Goal: Task Accomplishment & Management: Use online tool/utility

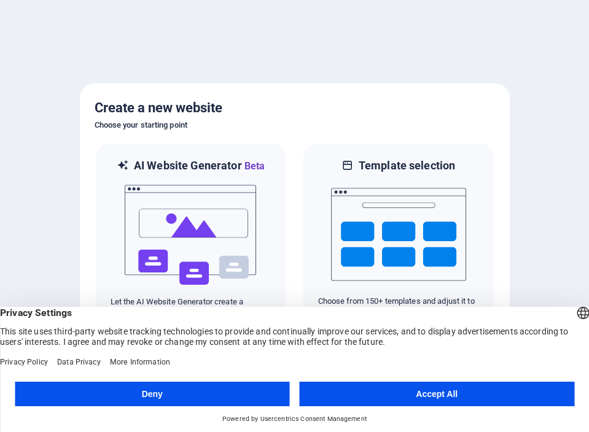
click at [259, 394] on button "Deny" at bounding box center [152, 394] width 275 height 25
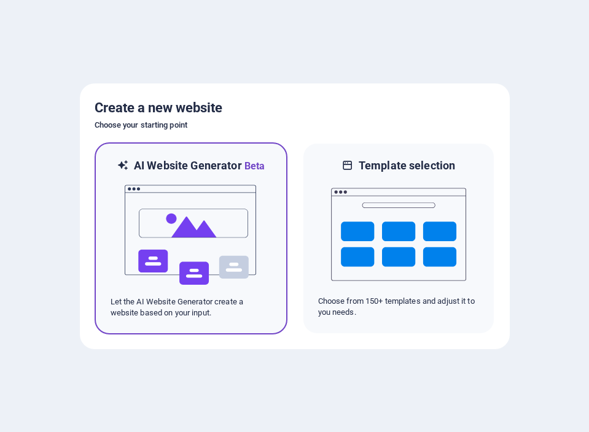
click at [231, 247] on img at bounding box center [190, 235] width 135 height 123
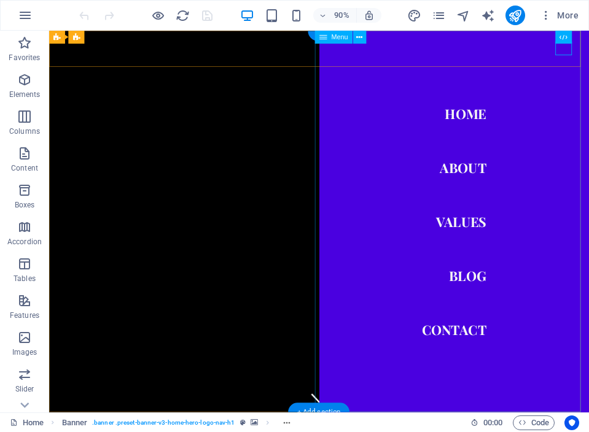
click at [511, 126] on nav "Home About Values Blog Contact" at bounding box center [499, 243] width 300 height 424
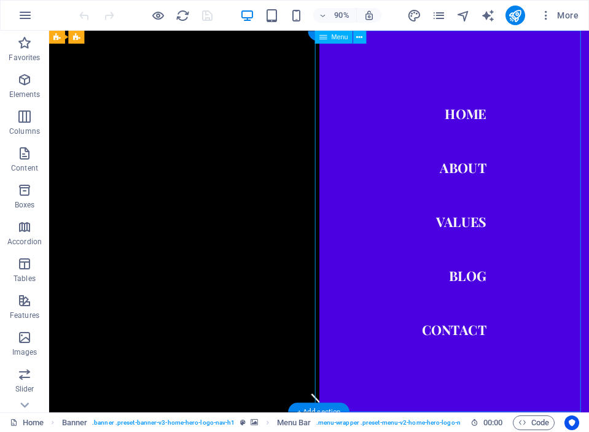
click at [511, 126] on nav "Home About Values Blog Contact" at bounding box center [499, 243] width 300 height 424
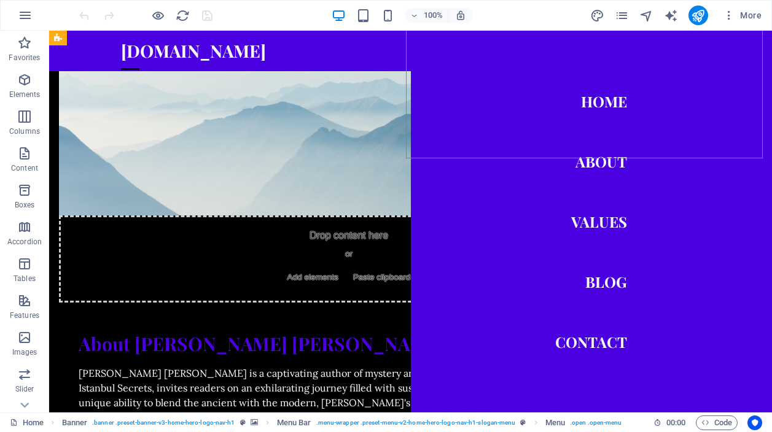
scroll to position [704, 0]
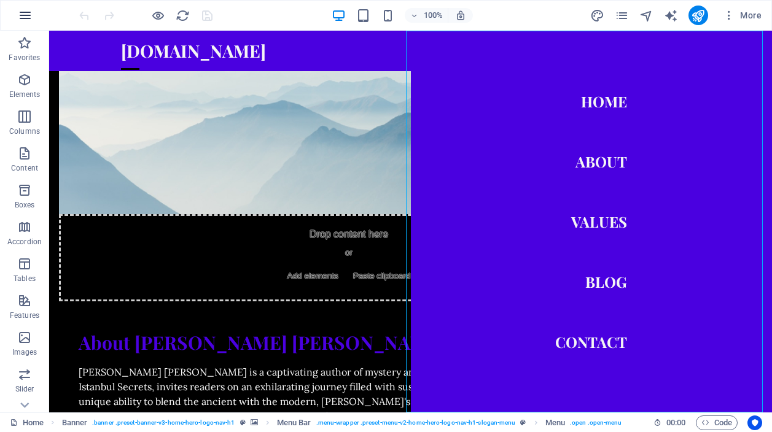
click at [23, 15] on icon "button" at bounding box center [25, 15] width 15 height 15
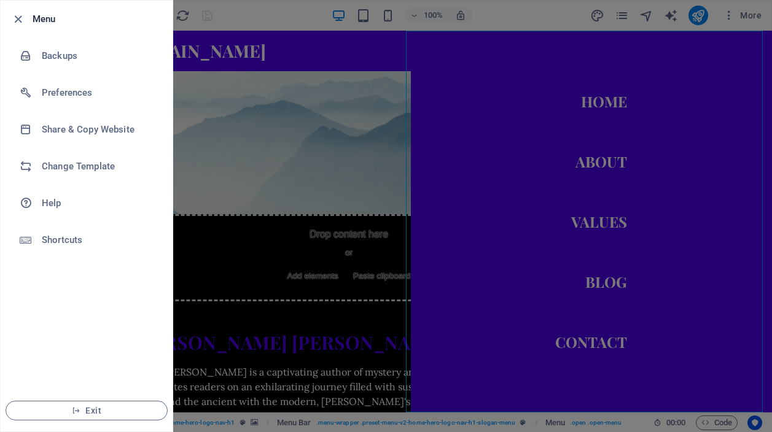
click at [588, 19] on div at bounding box center [386, 216] width 772 height 432
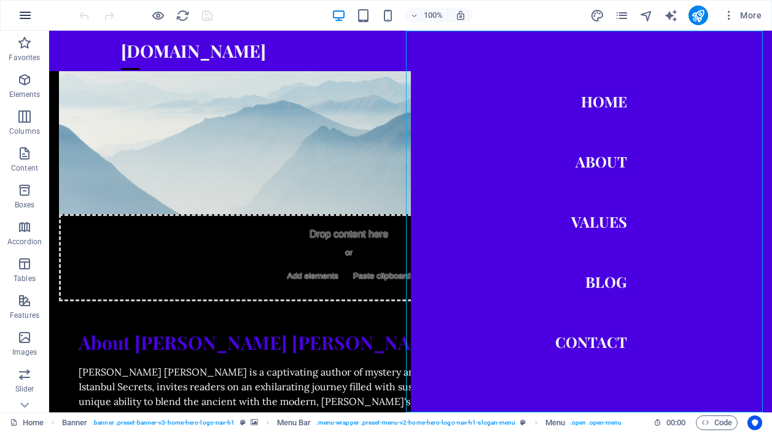
click at [26, 14] on icon "button" at bounding box center [25, 15] width 15 height 15
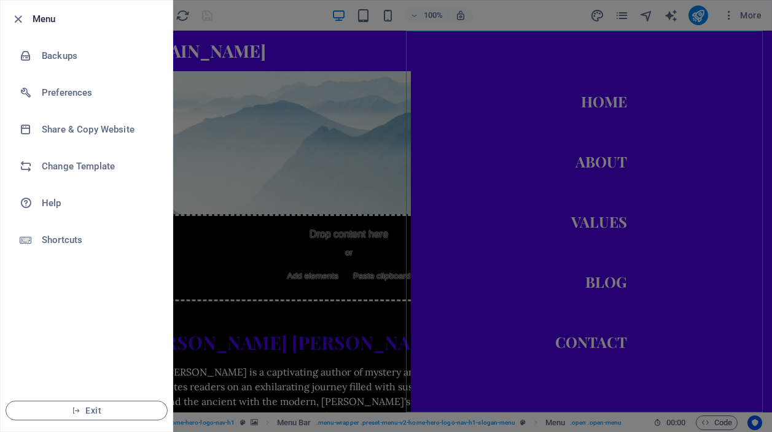
click at [47, 22] on h6 "Menu" at bounding box center [98, 19] width 130 height 15
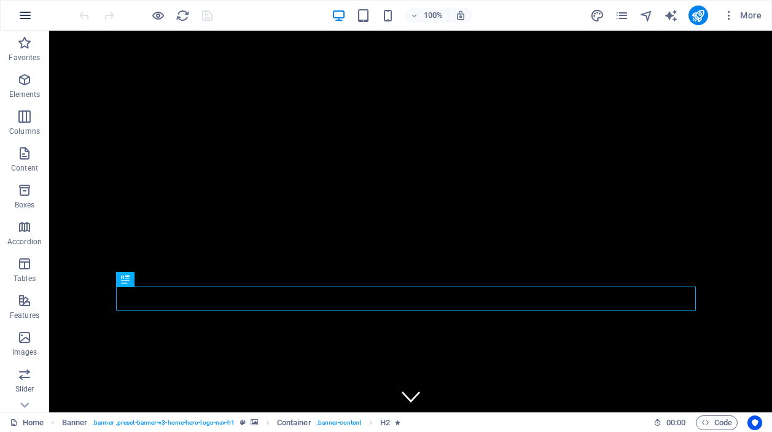
click at [26, 17] on icon "button" at bounding box center [25, 15] width 15 height 15
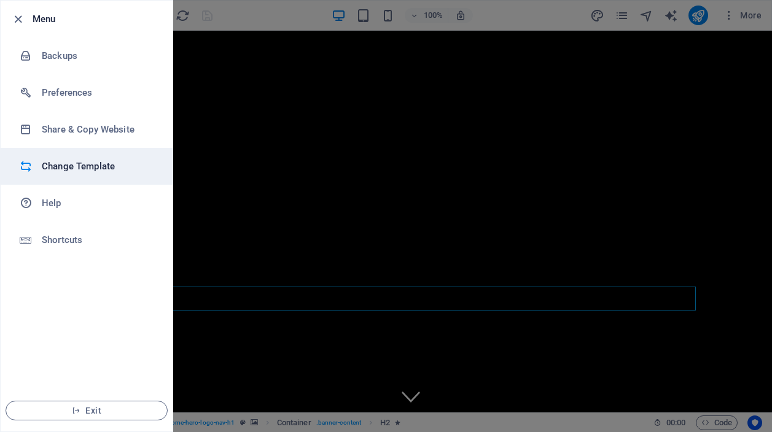
click at [96, 170] on h6 "Change Template" at bounding box center [99, 166] width 114 height 15
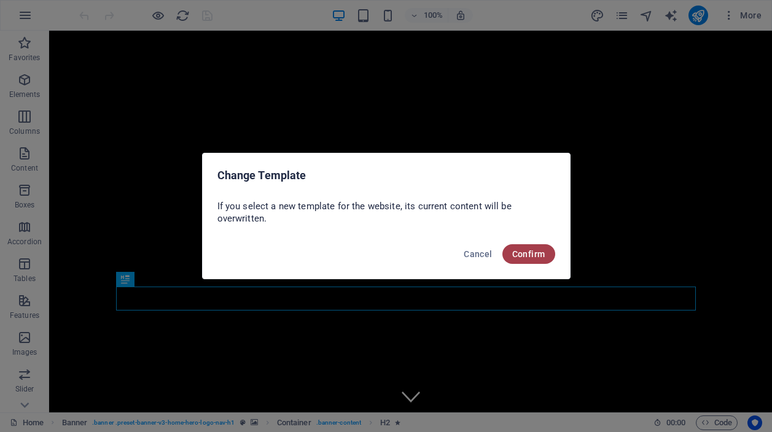
click at [531, 256] on span "Confirm" at bounding box center [528, 254] width 33 height 10
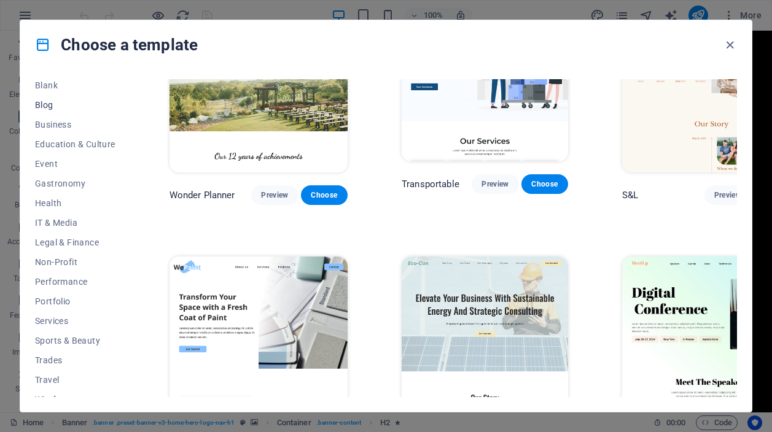
scroll to position [173, 0]
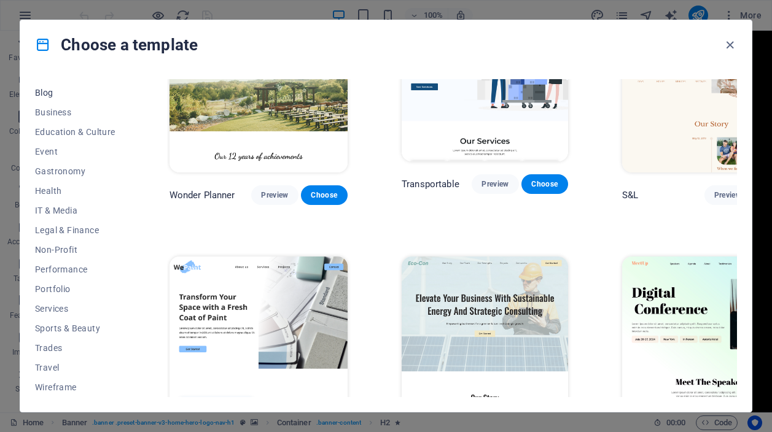
click at [70, 262] on button "Performance" at bounding box center [75, 270] width 80 height 20
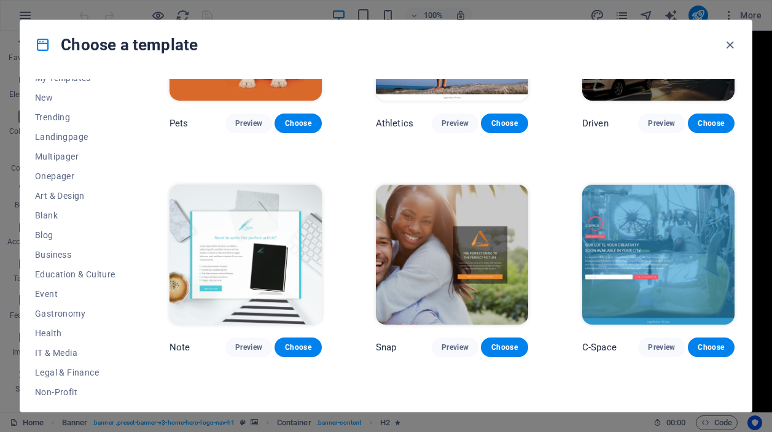
scroll to position [0, 0]
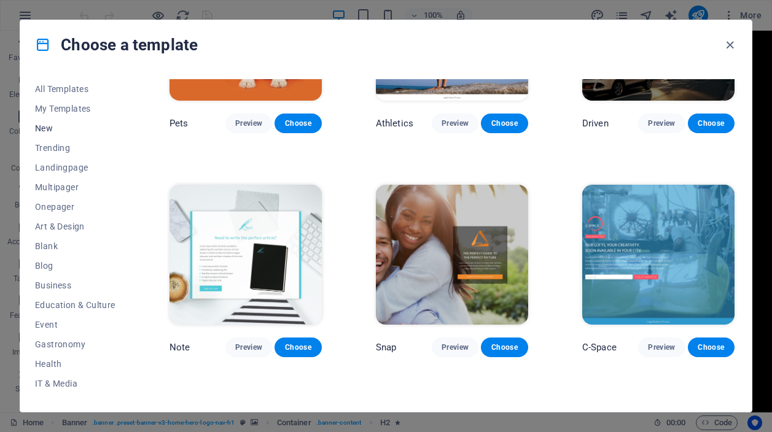
click at [50, 131] on span "New" at bounding box center [75, 128] width 80 height 10
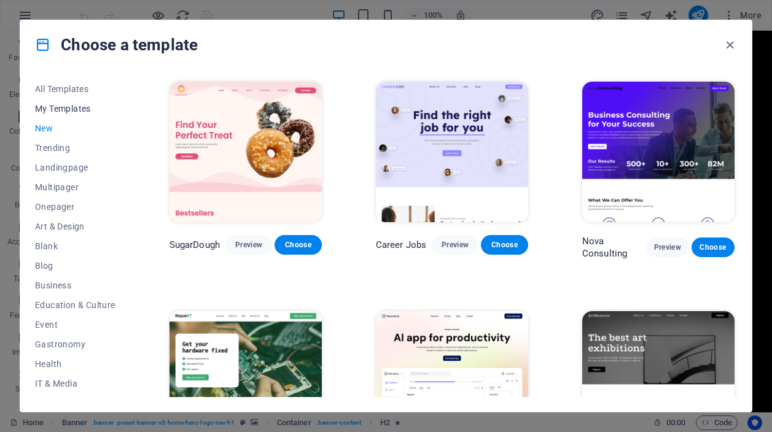
click at [59, 107] on span "My Templates" at bounding box center [75, 109] width 80 height 10
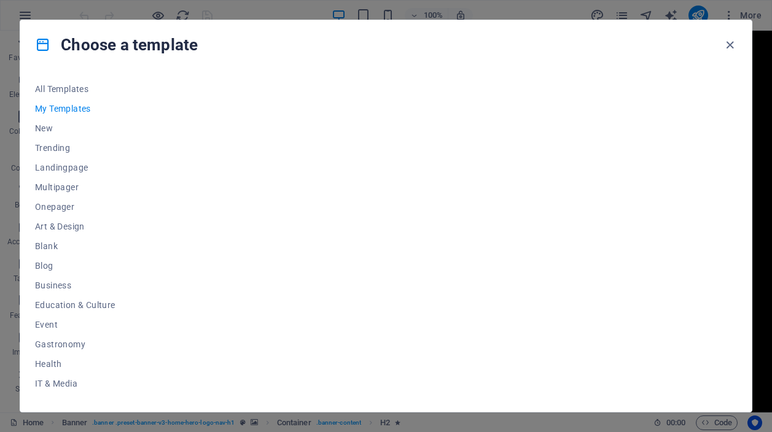
click at [47, 42] on icon at bounding box center [43, 45] width 16 height 16
click at [729, 42] on icon "button" at bounding box center [730, 45] width 14 height 14
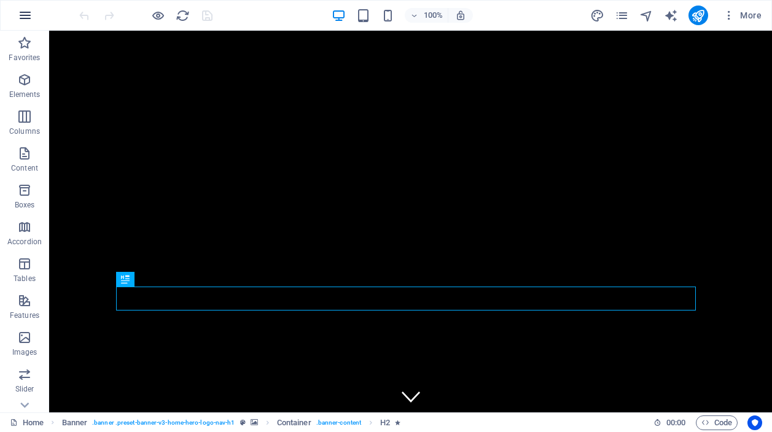
click at [31, 14] on icon "button" at bounding box center [25, 15] width 15 height 15
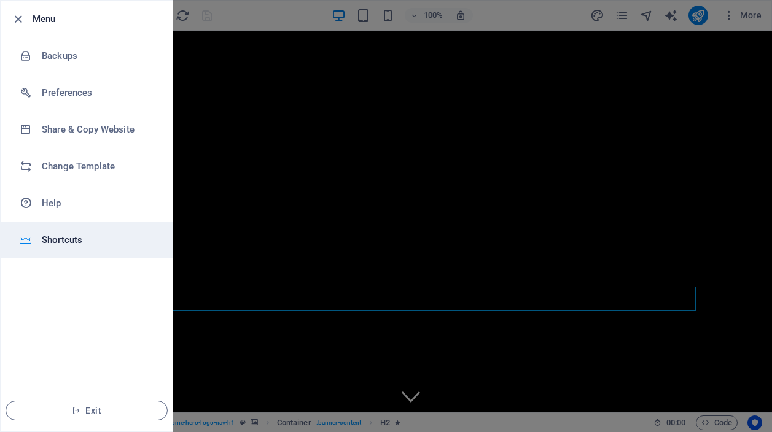
click at [78, 238] on h6 "Shortcuts" at bounding box center [99, 240] width 114 height 15
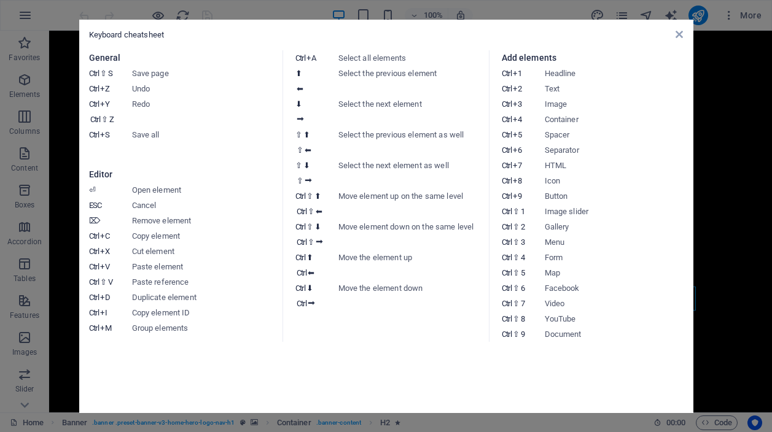
click at [78, 238] on aside "Keyboard cheatsheet General Ctrl ⇧ S Save page Ctrl Z Undo Ctrl Y Ctrl ⇧ Z Redo…" at bounding box center [386, 216] width 772 height 432
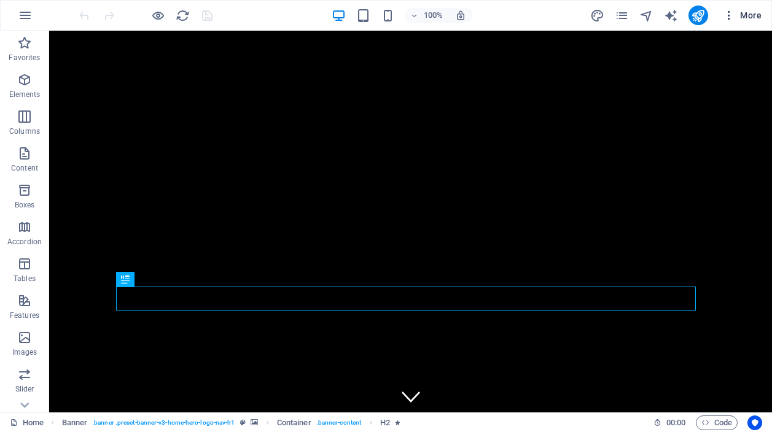
click at [751, 15] on span "More" at bounding box center [742, 15] width 39 height 12
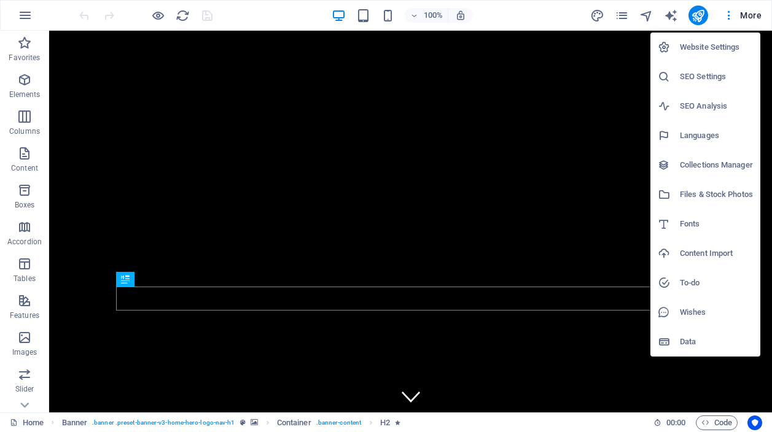
click at [625, 15] on div at bounding box center [386, 216] width 772 height 432
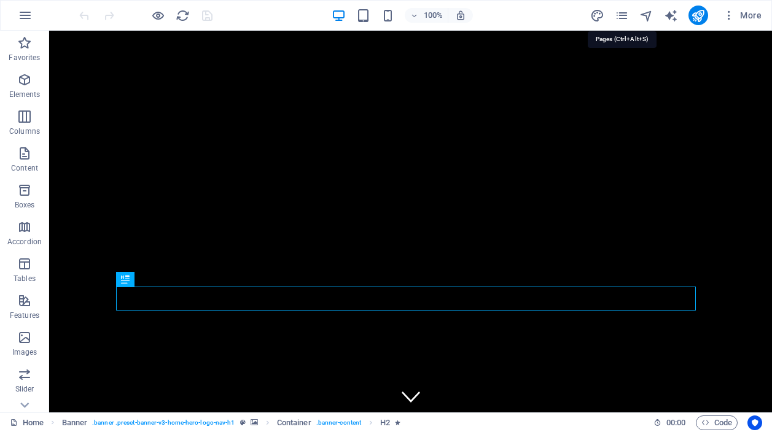
click at [625, 15] on icon "pages" at bounding box center [622, 16] width 14 height 14
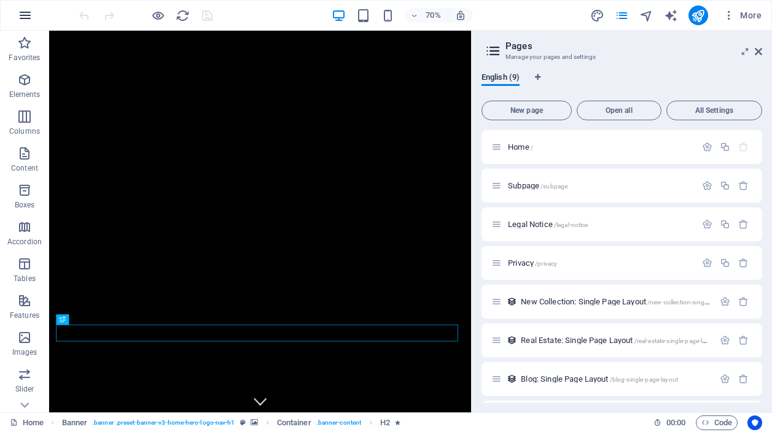
click at [26, 17] on icon "button" at bounding box center [25, 15] width 15 height 15
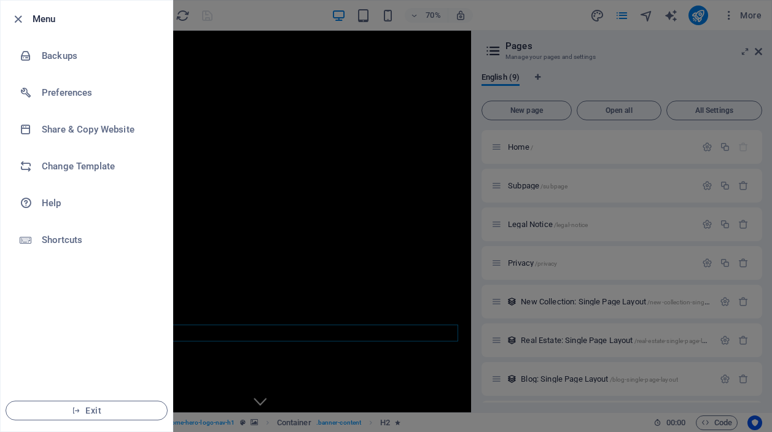
click at [243, 17] on div at bounding box center [386, 216] width 772 height 432
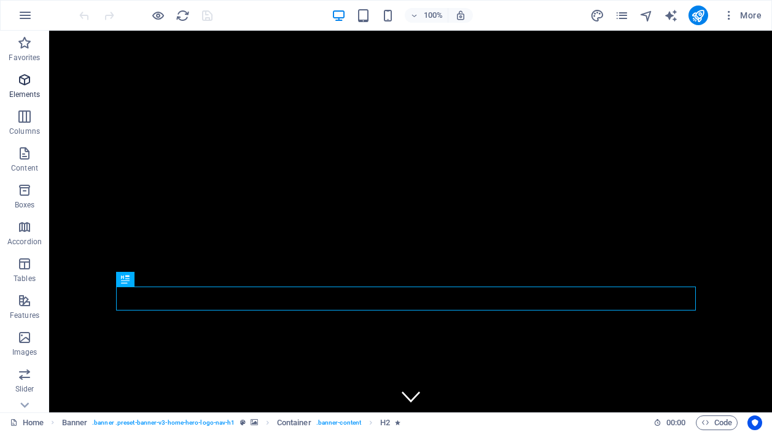
click at [32, 88] on span "Elements" at bounding box center [24, 86] width 49 height 29
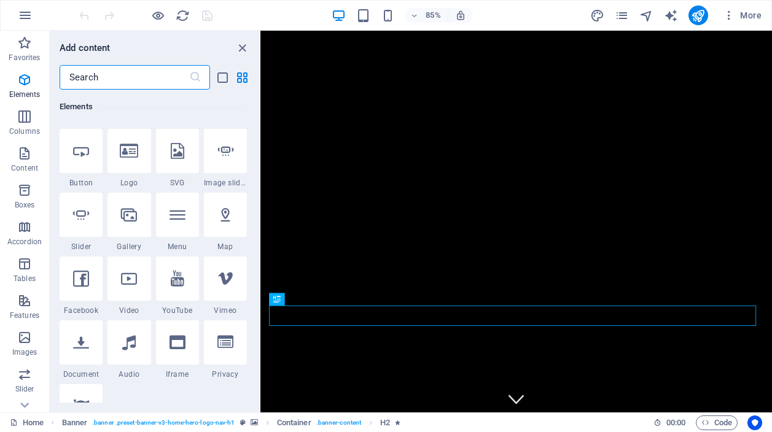
scroll to position [255, 0]
click at [23, 406] on icon at bounding box center [24, 406] width 9 height 6
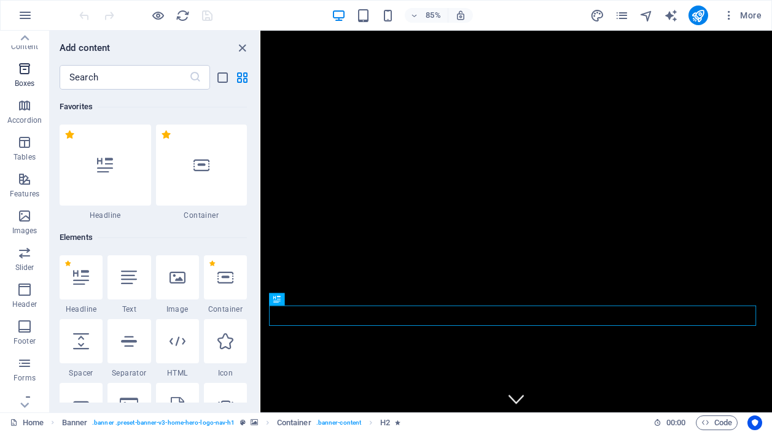
scroll to position [0, 0]
